Goal: Transaction & Acquisition: Book appointment/travel/reservation

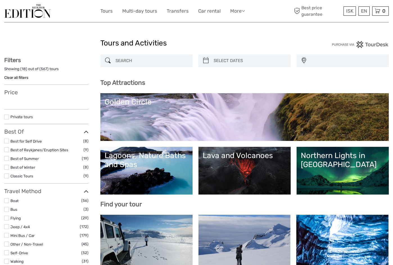
select select
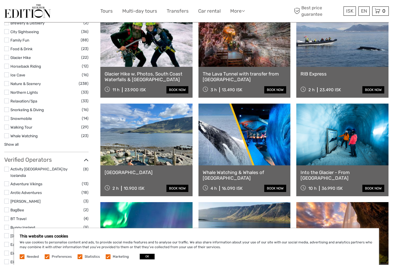
scroll to position [675, 0]
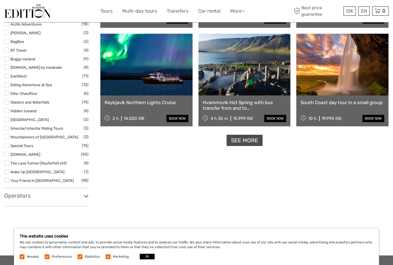
click at [241, 142] on link "See more" at bounding box center [245, 141] width 36 height 12
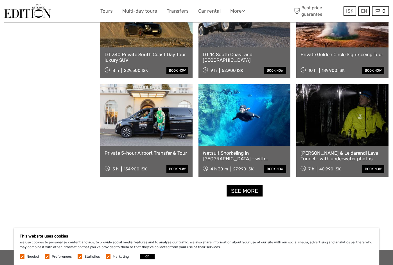
scroll to position [1124, 0]
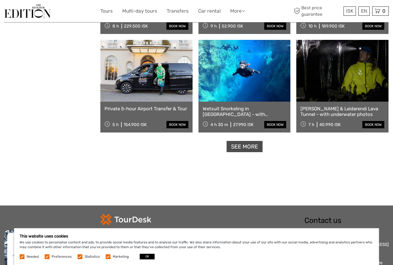
click at [244, 147] on link "See more" at bounding box center [245, 147] width 36 height 12
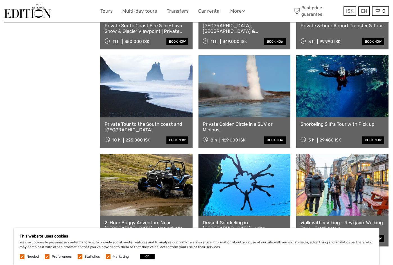
scroll to position [1714, 0]
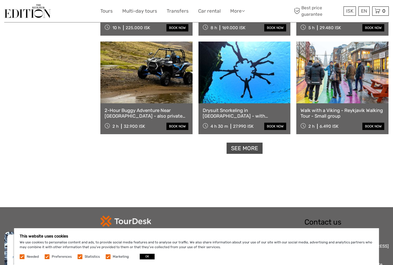
click at [240, 146] on link "See more" at bounding box center [245, 149] width 36 height 12
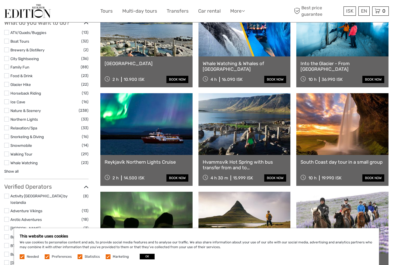
scroll to position [478, 0]
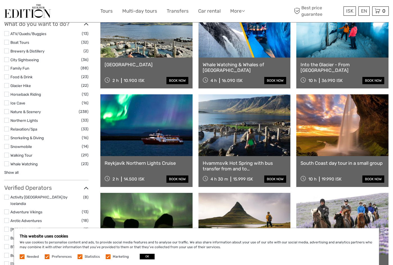
click at [141, 134] on link at bounding box center [146, 125] width 92 height 62
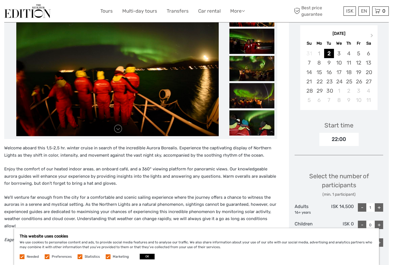
scroll to position [28, 0]
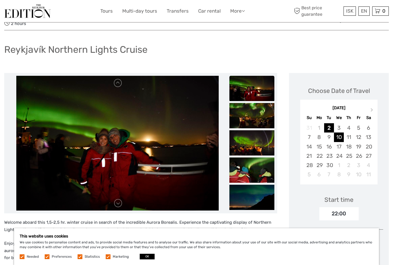
click at [340, 133] on div "10" at bounding box center [339, 137] width 10 height 9
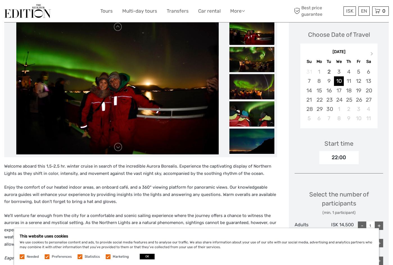
scroll to position [141, 0]
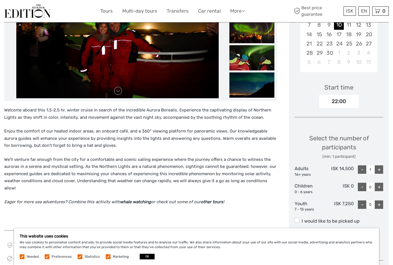
click at [376, 166] on div "+" at bounding box center [379, 170] width 8 height 8
type input "2"
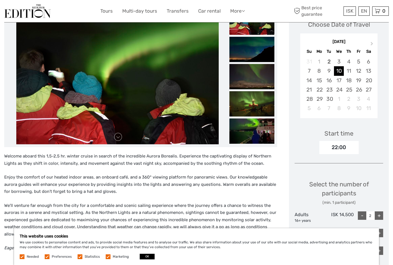
scroll to position [84, 0]
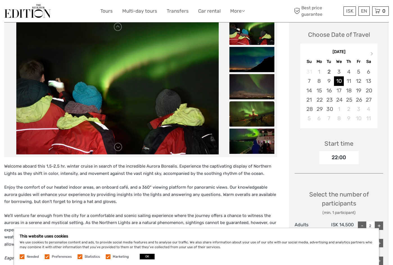
click at [253, 107] on img at bounding box center [251, 113] width 45 height 25
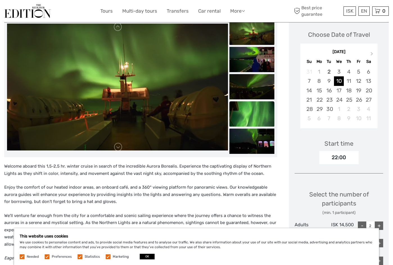
click at [255, 109] on img at bounding box center [251, 113] width 45 height 25
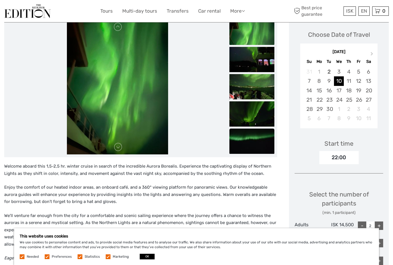
click at [254, 131] on img at bounding box center [251, 141] width 45 height 25
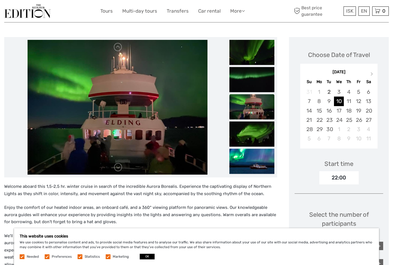
scroll to position [120, 0]
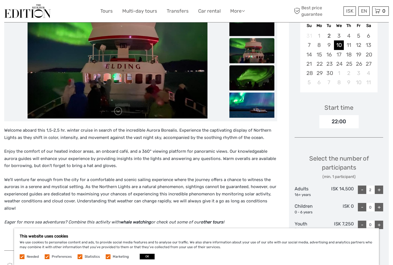
click at [245, 73] on img at bounding box center [251, 77] width 45 height 25
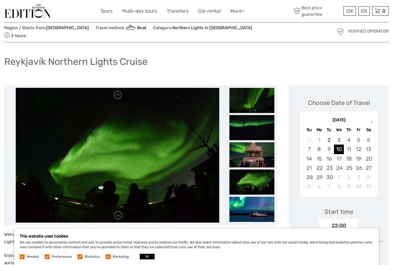
scroll to position [8, 0]
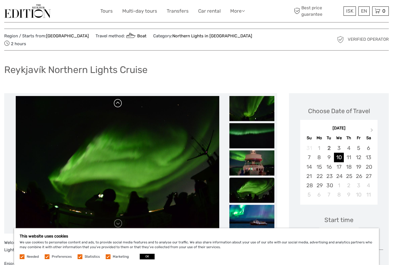
click at [119, 99] on link at bounding box center [118, 103] width 9 height 9
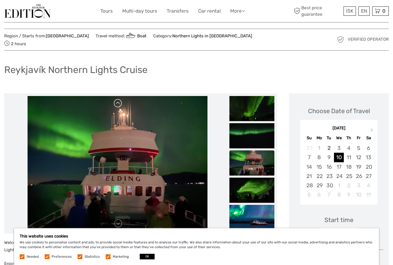
click at [119, 99] on link at bounding box center [118, 103] width 9 height 9
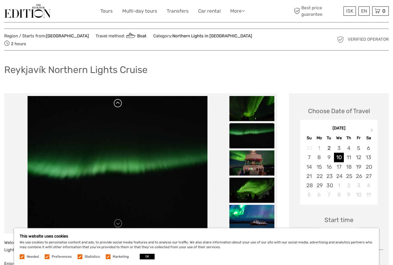
click at [119, 99] on link at bounding box center [118, 103] width 9 height 9
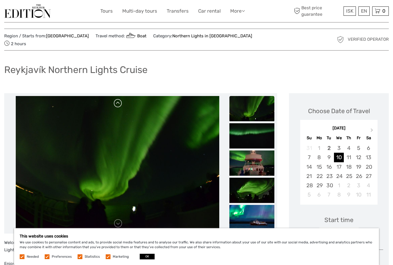
click at [119, 99] on link at bounding box center [118, 103] width 9 height 9
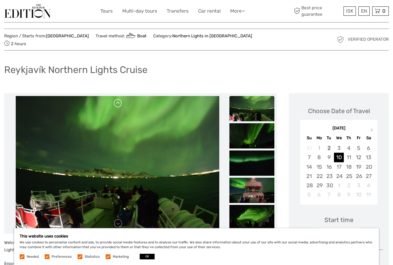
click at [119, 99] on link at bounding box center [118, 103] width 9 height 9
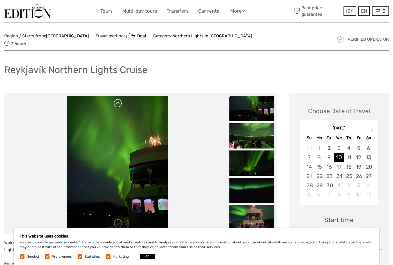
click at [115, 99] on link at bounding box center [118, 103] width 9 height 9
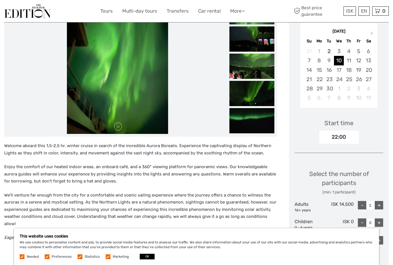
scroll to position [64, 0]
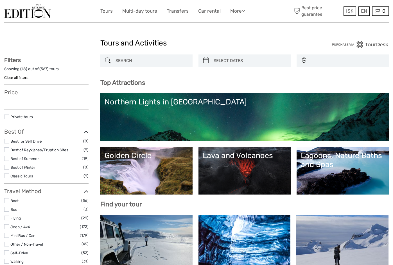
select select
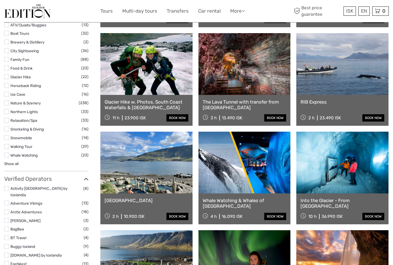
select select
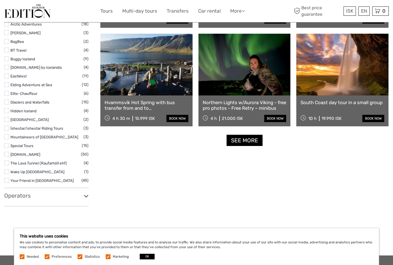
scroll to position [759, 0]
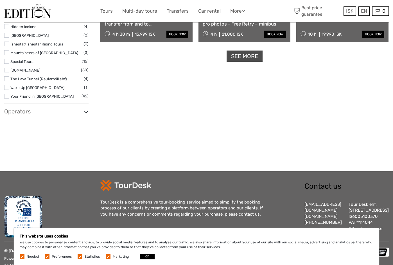
click at [236, 56] on link "See more" at bounding box center [245, 57] width 36 height 12
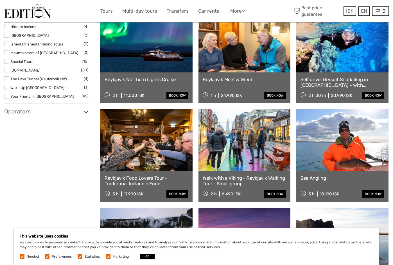
click at [235, 139] on link at bounding box center [244, 140] width 92 height 62
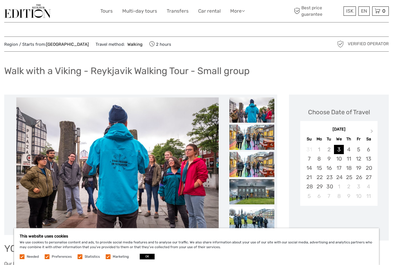
scroll to position [84, 0]
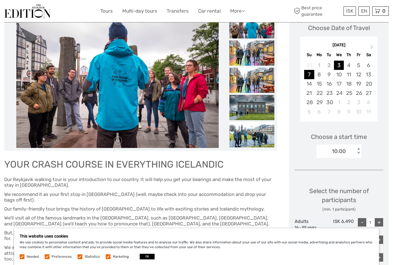
click at [311, 76] on div "7" at bounding box center [309, 74] width 10 height 9
click at [354, 152] on div "10:00" at bounding box center [335, 151] width 39 height 8
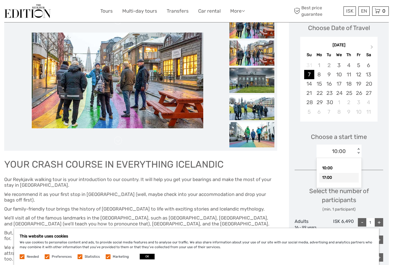
click at [333, 176] on div "17:00" at bounding box center [338, 178] width 39 height 10
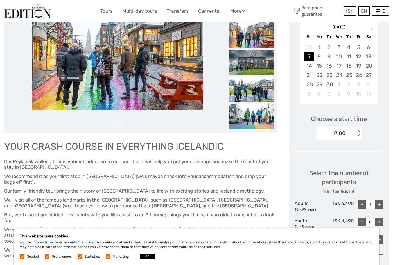
scroll to position [112, 0]
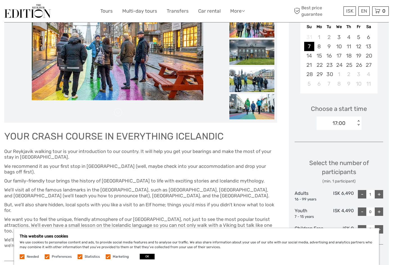
click at [376, 193] on div "+" at bounding box center [379, 194] width 8 height 8
type input "2"
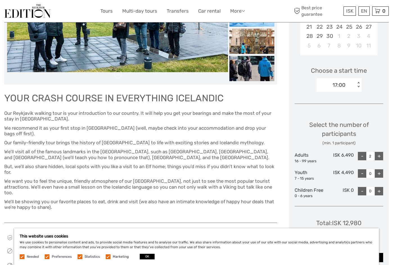
scroll to position [194, 0]
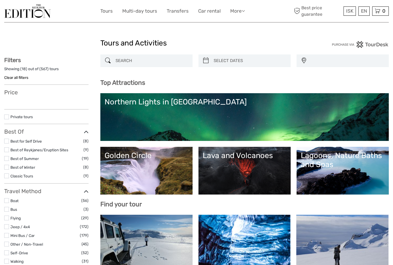
select select
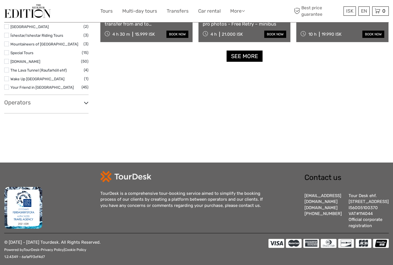
select select
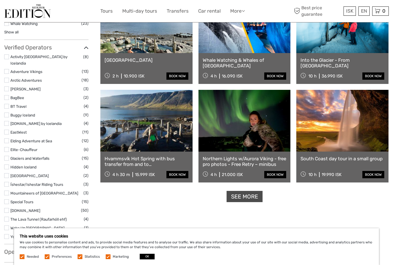
click at [244, 196] on link "See more" at bounding box center [245, 197] width 36 height 12
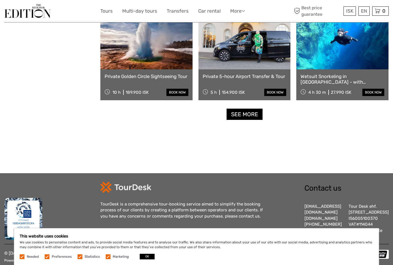
scroll to position [1181, 0]
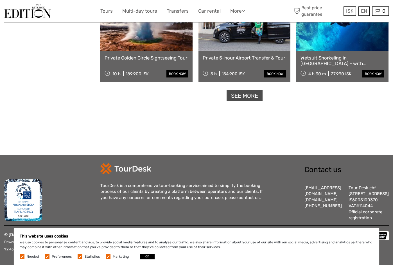
click at [246, 90] on link "See more" at bounding box center [245, 96] width 36 height 12
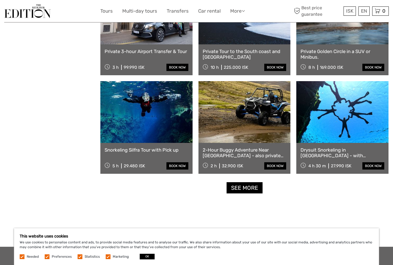
scroll to position [1723, 0]
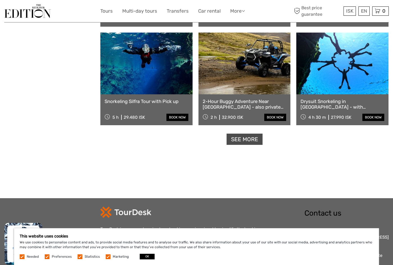
click at [238, 137] on link "See more" at bounding box center [245, 140] width 36 height 12
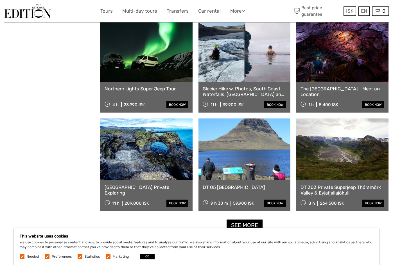
scroll to position [2314, 0]
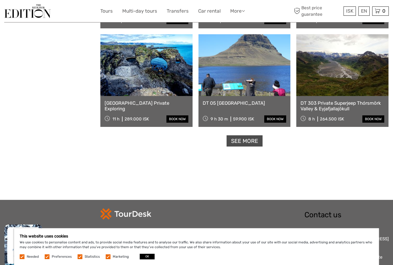
click at [232, 137] on link "See more" at bounding box center [245, 141] width 36 height 12
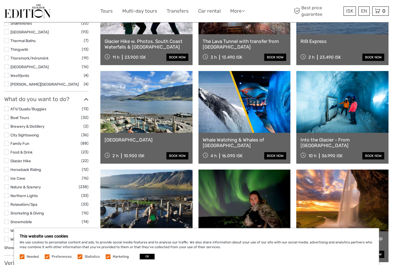
scroll to position [234, 0]
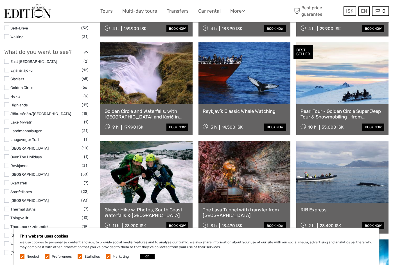
click at [149, 78] on link at bounding box center [146, 73] width 92 height 62
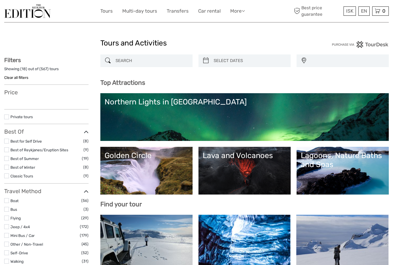
select select
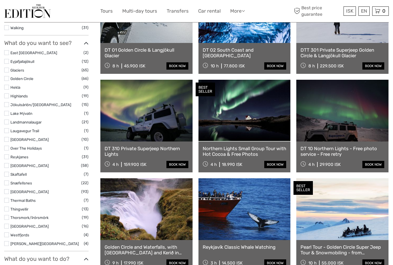
select select
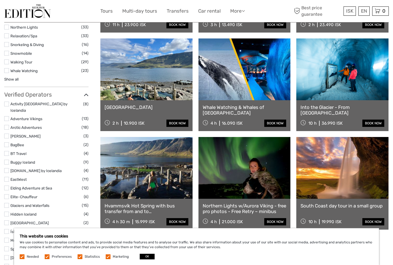
scroll to position [599, 0]
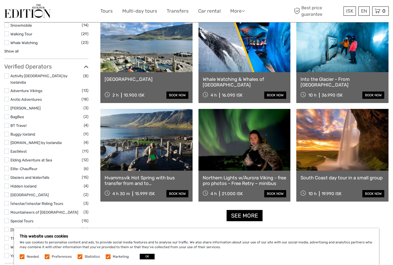
click at [239, 152] on link at bounding box center [244, 140] width 92 height 62
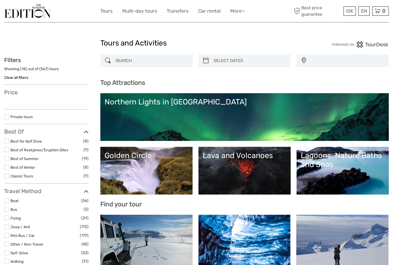
select select
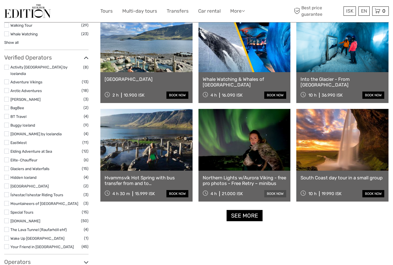
select select
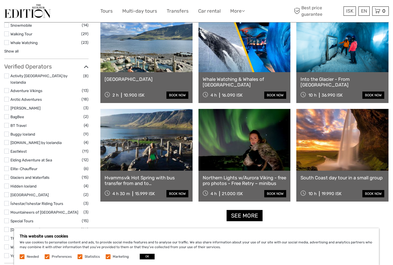
scroll to position [0, 0]
click at [244, 216] on link "See more" at bounding box center [245, 216] width 36 height 12
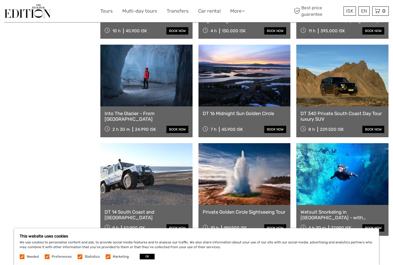
scroll to position [1105, 0]
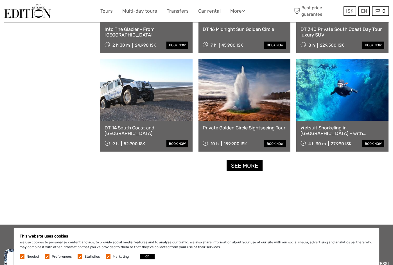
click at [234, 168] on link "See more" at bounding box center [245, 166] width 36 height 12
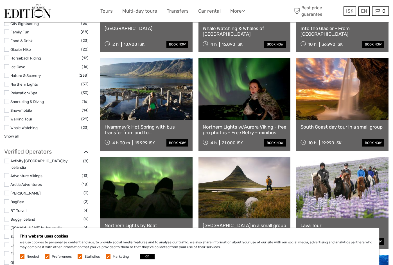
scroll to position [459, 0]
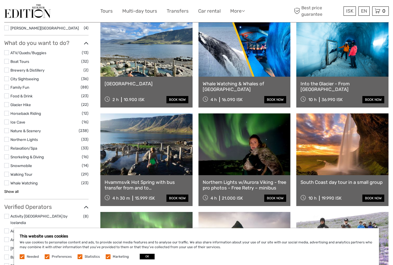
click at [13, 191] on link "Show all" at bounding box center [11, 191] width 14 height 4
click at [6, 150] on label at bounding box center [6, 148] width 5 height 5
click at [0, 0] on input "checkbox" at bounding box center [0, 0] width 0 height 0
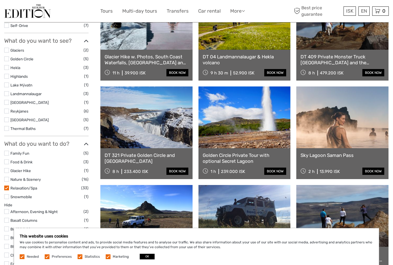
scroll to position [144, 0]
